Goal: Task Accomplishment & Management: Manage account settings

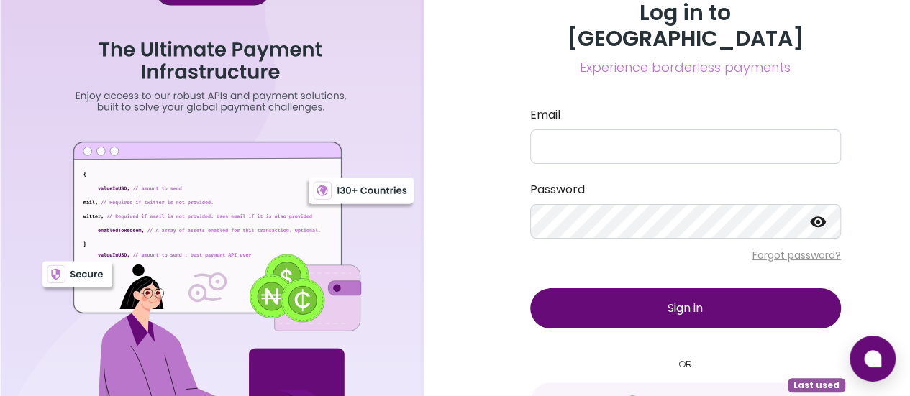
scroll to position [33, 0]
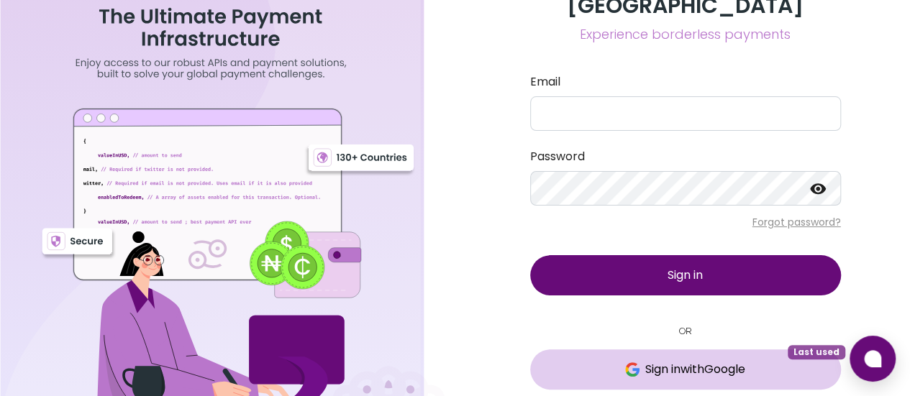
click at [667, 361] on span "Sign in with Google" at bounding box center [695, 369] width 100 height 17
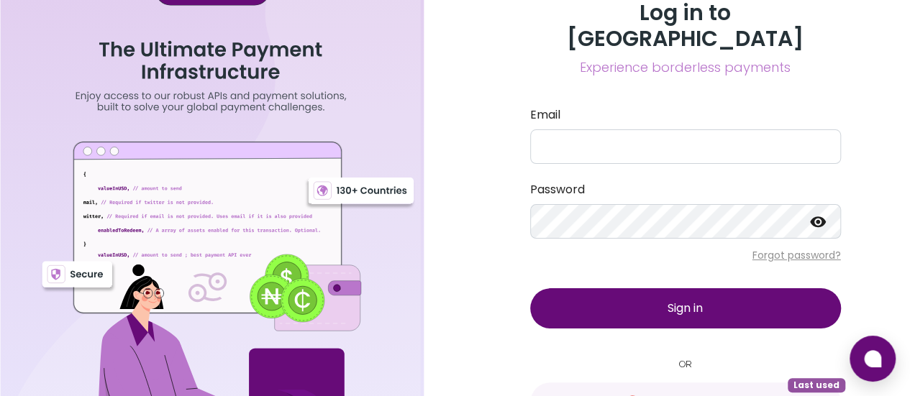
scroll to position [33, 0]
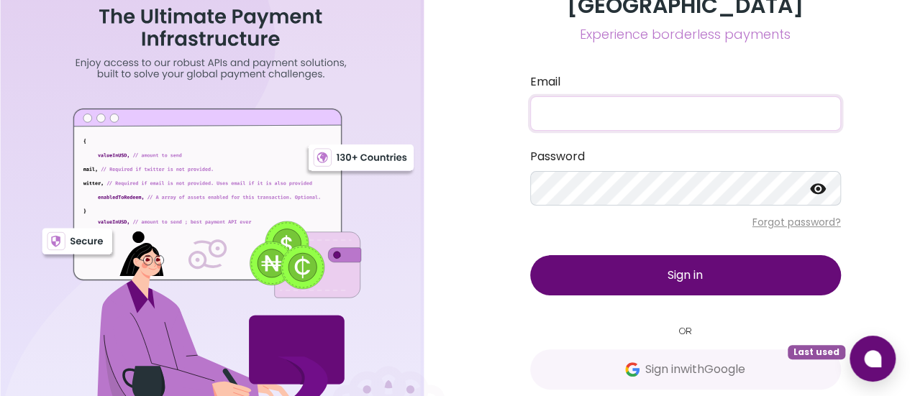
click at [630, 96] on input "Email" at bounding box center [685, 113] width 311 height 35
type input "innocentdavie03@gmail.com"
click at [668, 267] on span "Sign in" at bounding box center [685, 275] width 35 height 17
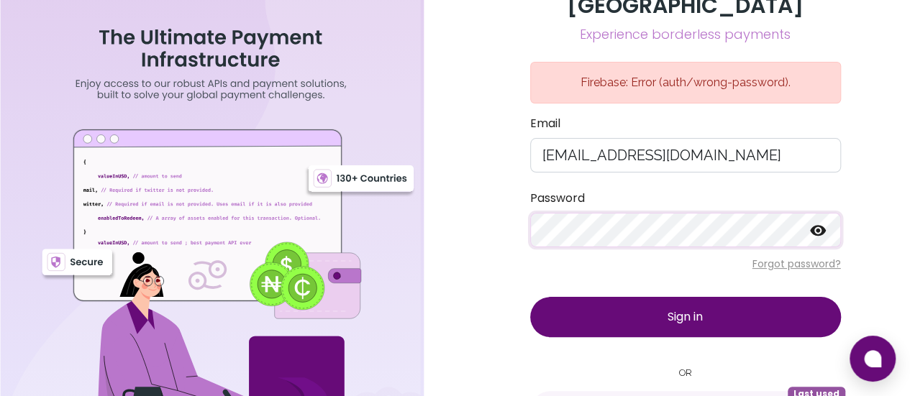
click at [693, 309] on span "Sign in" at bounding box center [685, 317] width 35 height 17
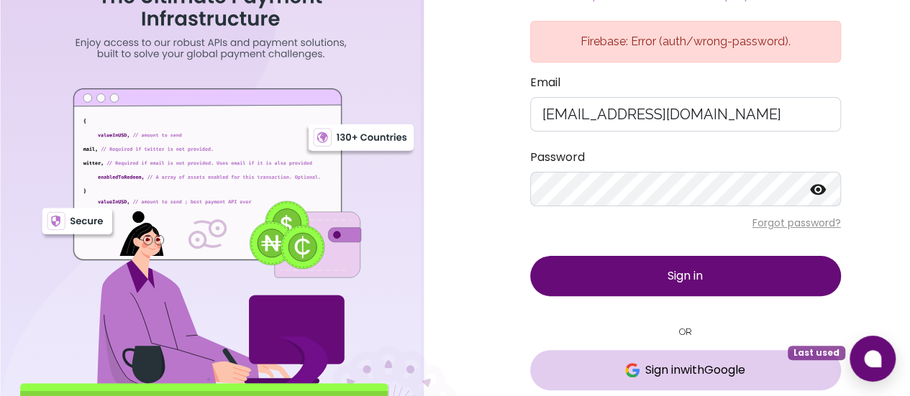
click at [695, 362] on span "Sign in with Google" at bounding box center [695, 370] width 100 height 17
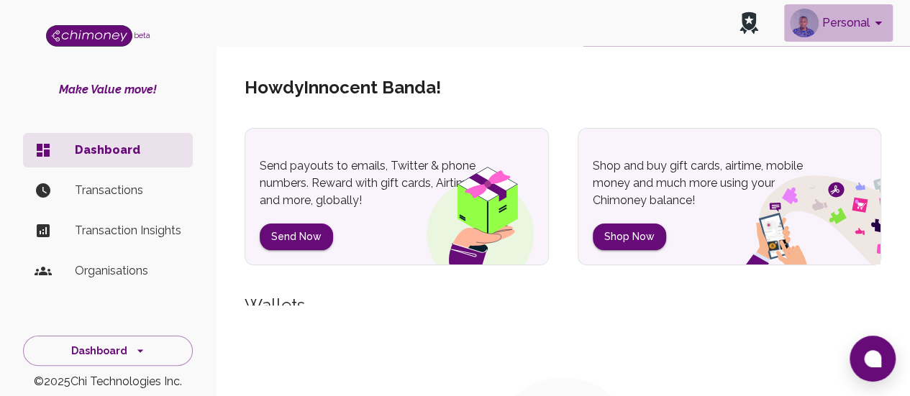
click at [878, 22] on icon "account of current user" at bounding box center [878, 24] width 7 height 4
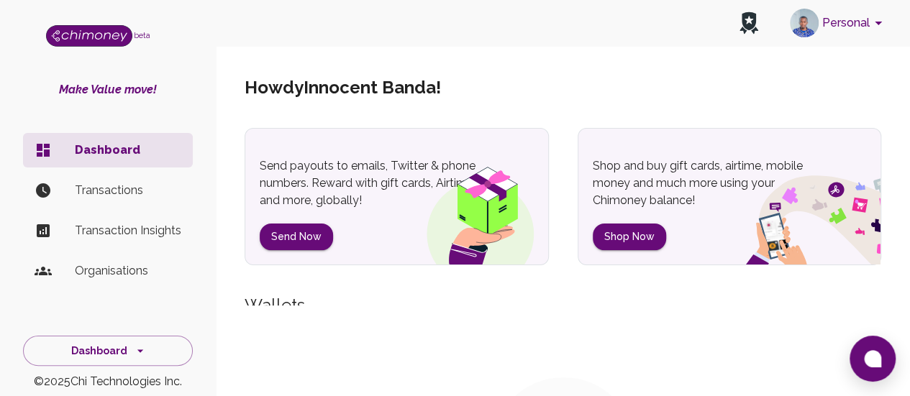
click at [834, 23] on button "Personal" at bounding box center [838, 22] width 109 height 37
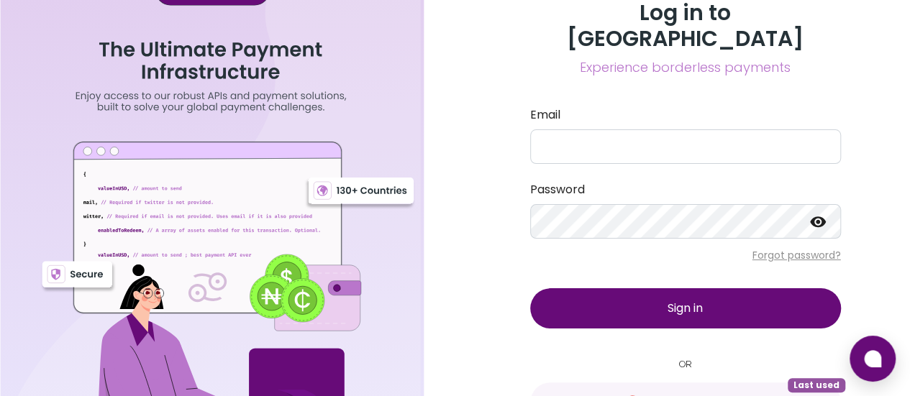
scroll to position [33, 0]
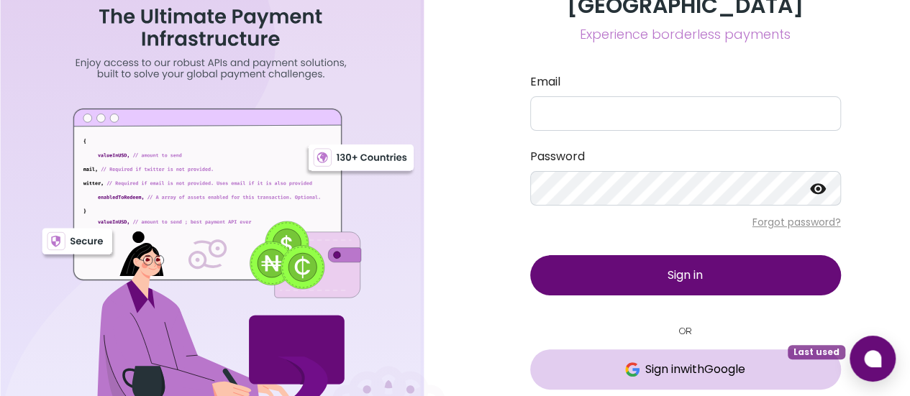
click at [698, 352] on button "Sign in with Google Last used" at bounding box center [685, 370] width 311 height 40
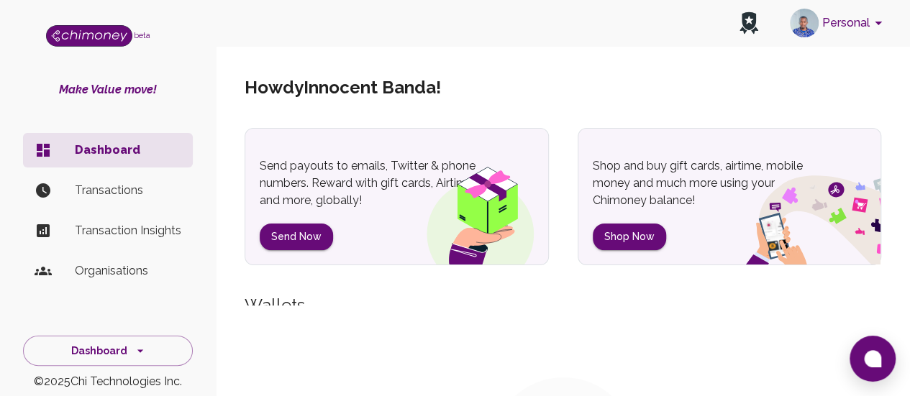
click at [847, 26] on button "Personal" at bounding box center [838, 22] width 109 height 37
click at [836, 27] on button "Personal" at bounding box center [838, 22] width 109 height 37
click at [855, 29] on button "Personal" at bounding box center [838, 22] width 109 height 37
click at [829, 24] on button "Personal" at bounding box center [838, 22] width 109 height 37
